Goal: Go to known website: Go to known website

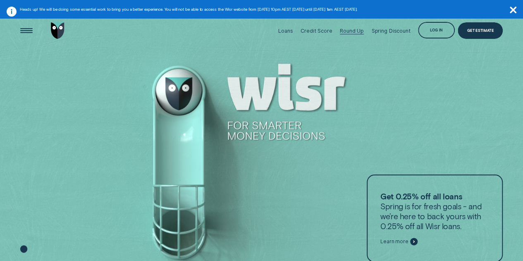
click at [430, 30] on div "Log in" at bounding box center [436, 30] width 13 height 3
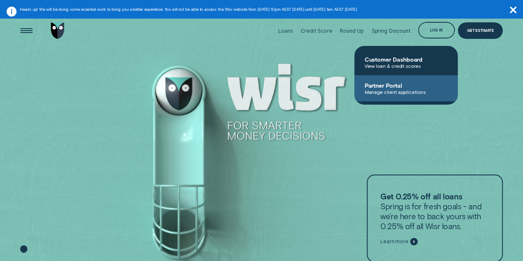
click at [412, 96] on link "Partner Portal Manage client applications" at bounding box center [406, 88] width 103 height 26
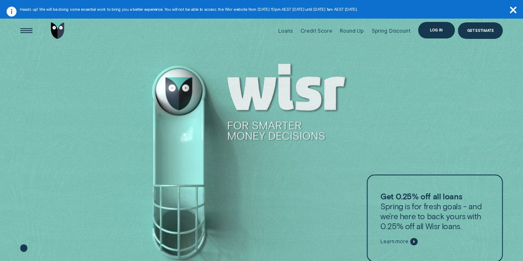
click at [434, 30] on div "Log in" at bounding box center [436, 30] width 13 height 3
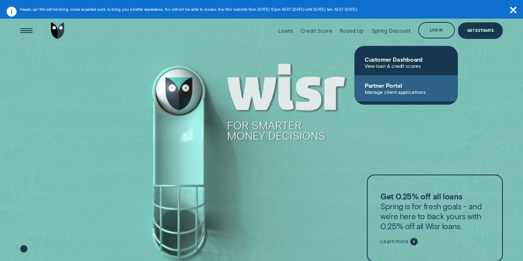
click at [417, 94] on span "Manage client applications" at bounding box center [406, 92] width 84 height 6
